Goal: Find specific page/section: Find specific page/section

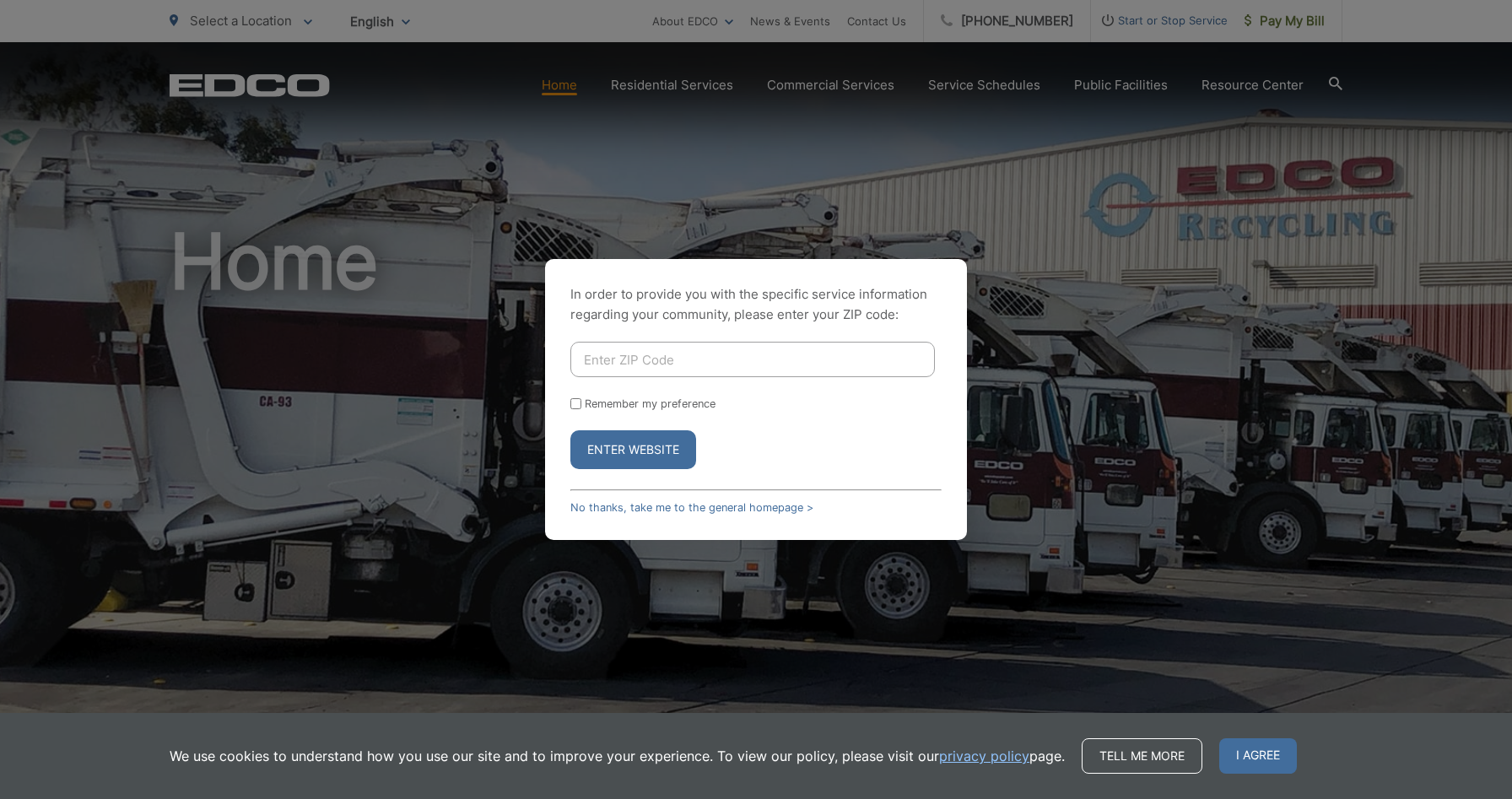
click at [646, 368] on input "Enter ZIP Code" at bounding box center [753, 359] width 365 height 36
type input "90755"
click at [633, 450] on button "Enter Website" at bounding box center [633, 450] width 126 height 39
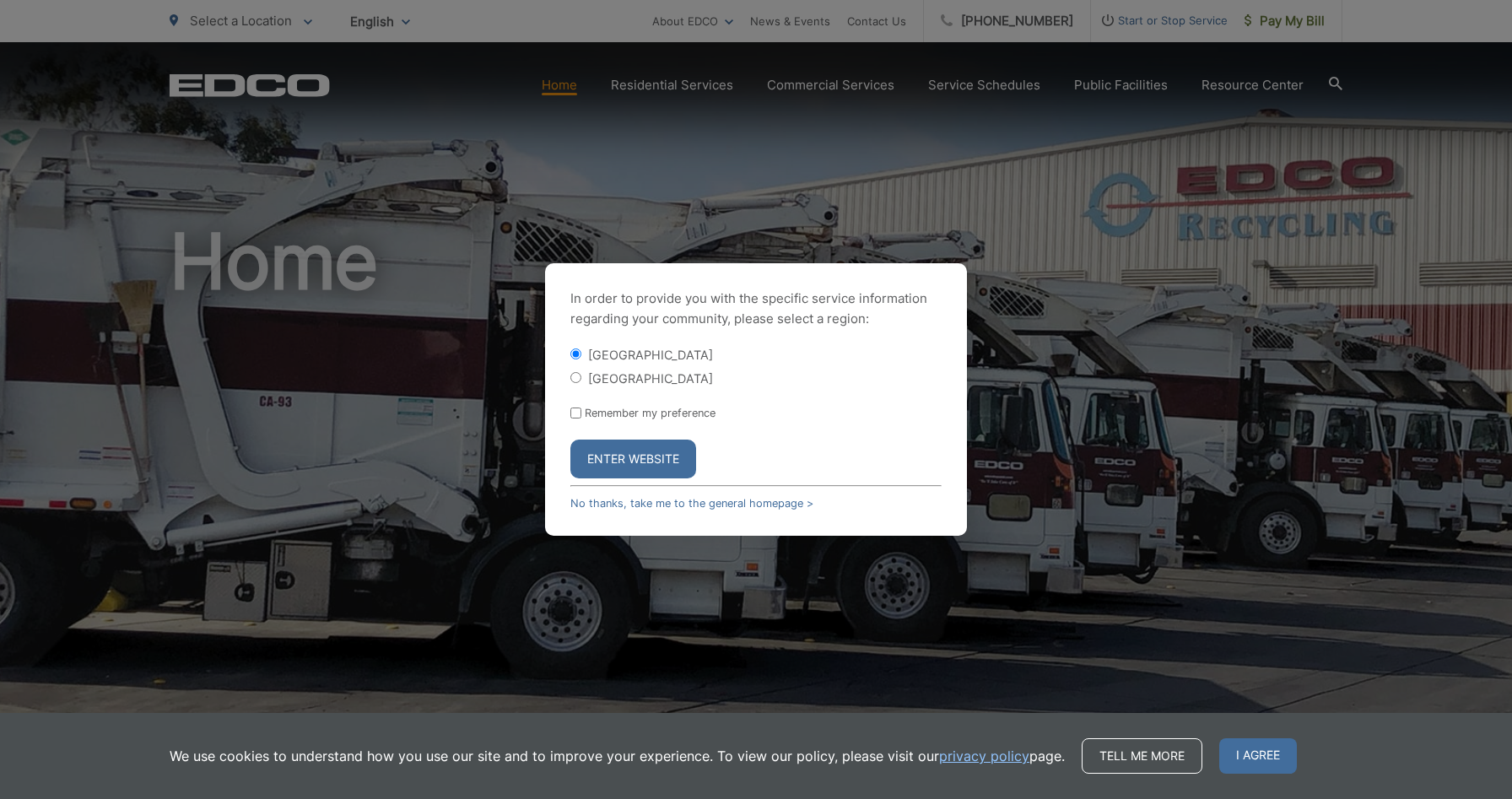
drag, startPoint x: 600, startPoint y: 379, endPoint x: 610, endPoint y: 391, distance: 15.6
click at [602, 379] on label "[GEOGRAPHIC_DATA]" at bounding box center [651, 379] width 125 height 15
click at [581, 379] on input "[GEOGRAPHIC_DATA]" at bounding box center [576, 378] width 11 height 11
radio input "true"
click at [619, 444] on button "Enter Website" at bounding box center [633, 459] width 126 height 39
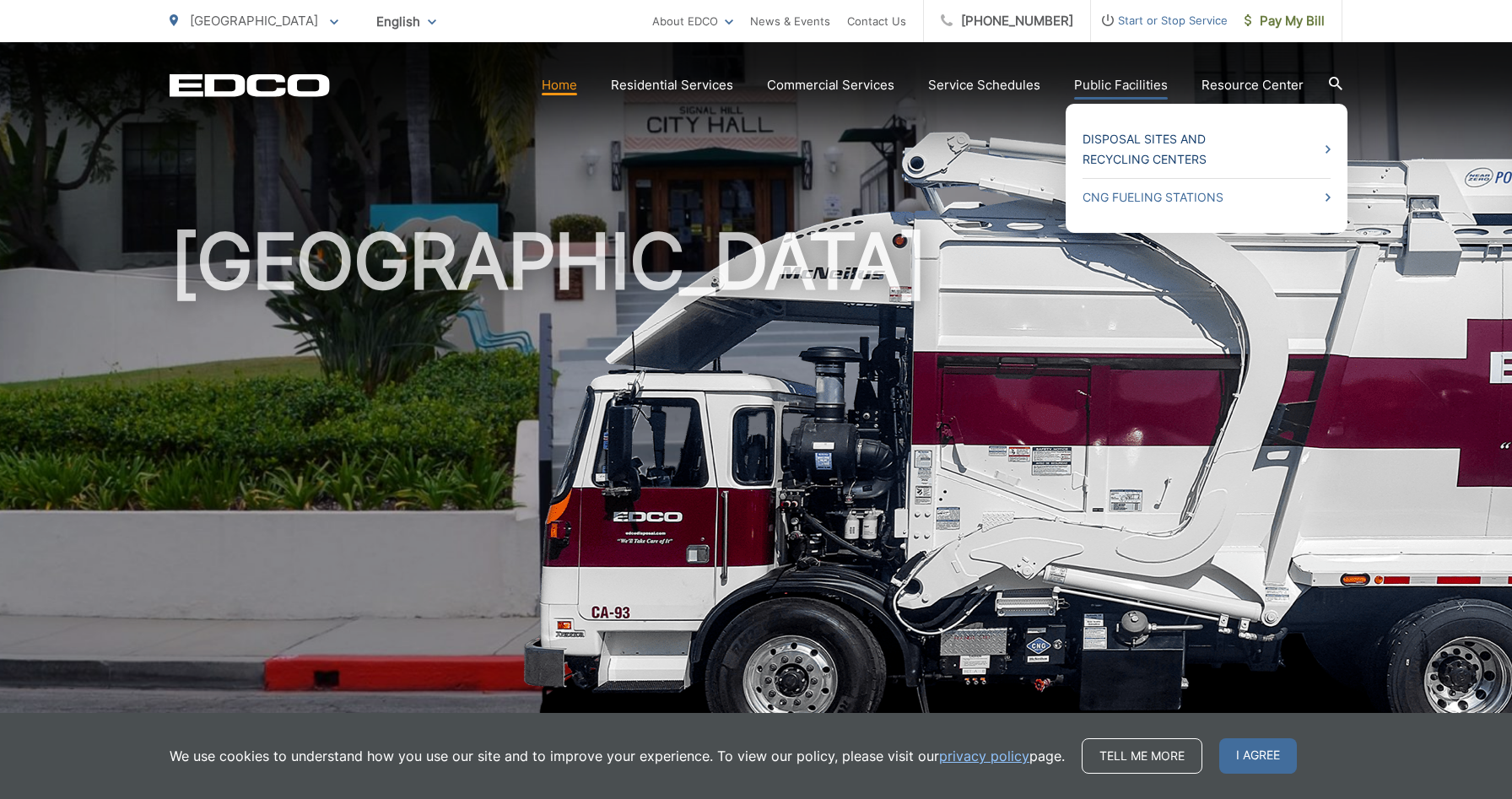
click at [1143, 151] on link "Disposal Sites and Recycling Centers" at bounding box center [1207, 150] width 248 height 40
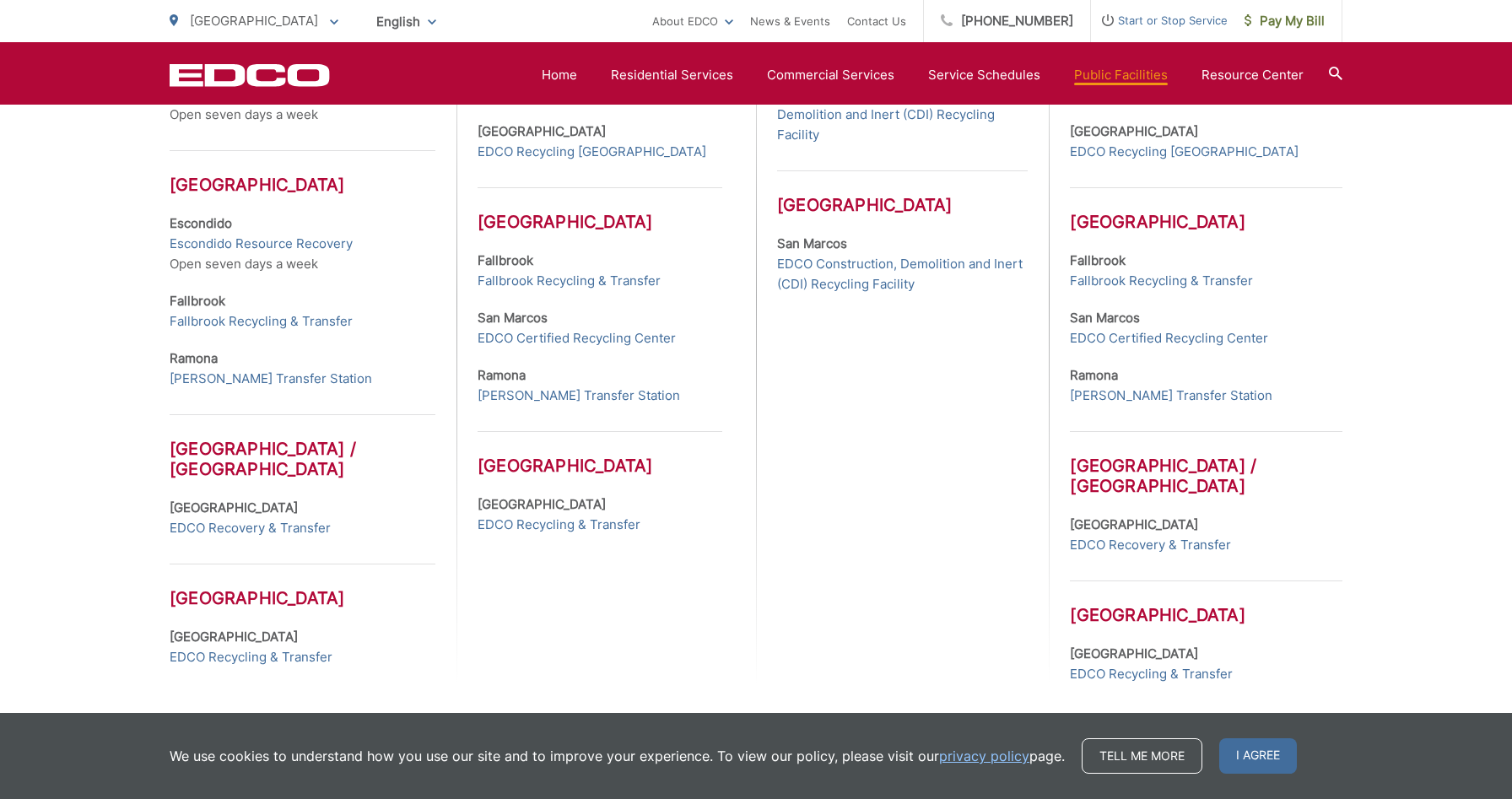
scroll to position [700, 0]
click at [998, 71] on link "Service Schedules" at bounding box center [984, 75] width 112 height 20
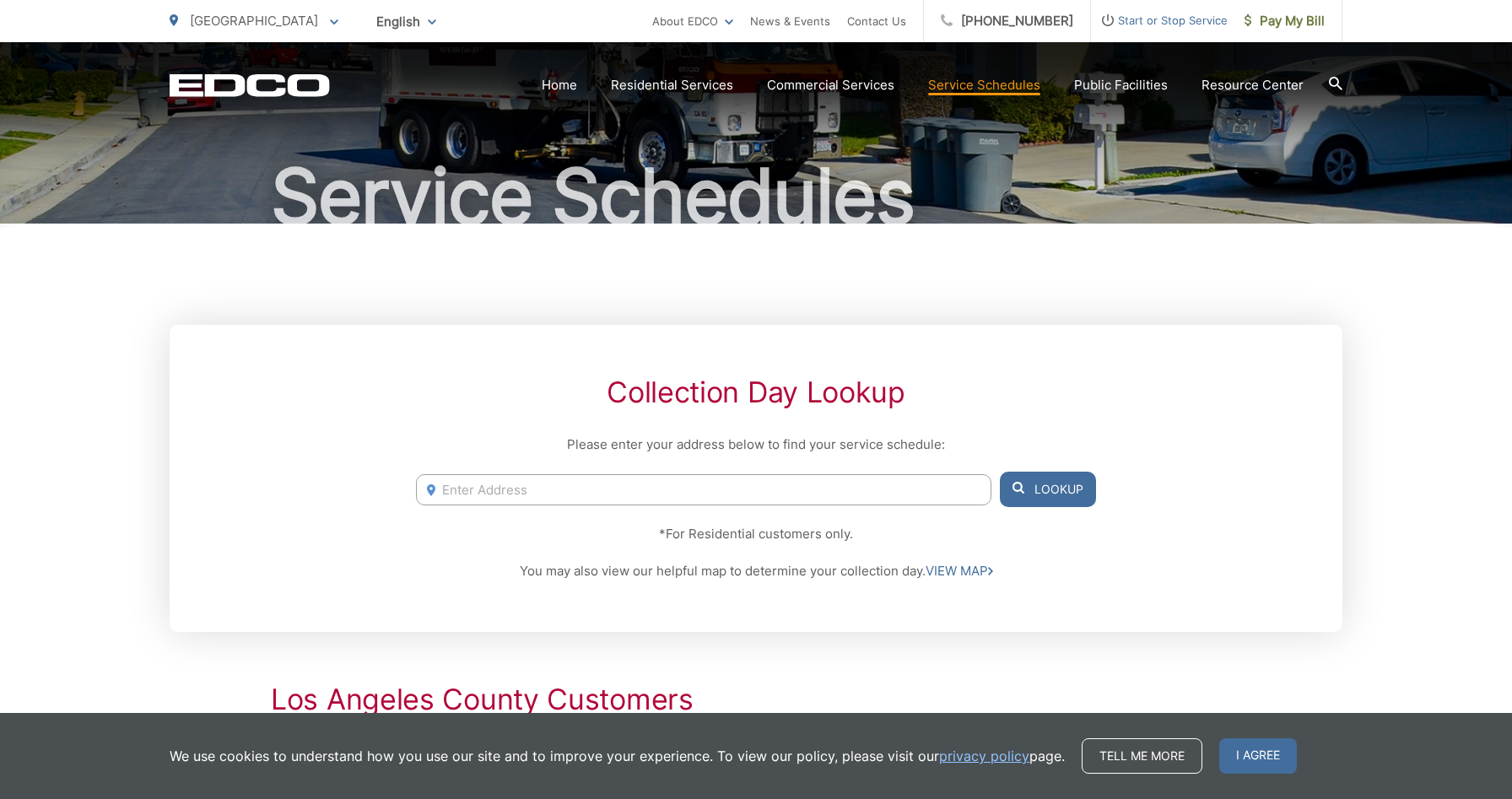
scroll to position [114, 0]
